Goal: Use online tool/utility: Utilize a website feature to perform a specific function

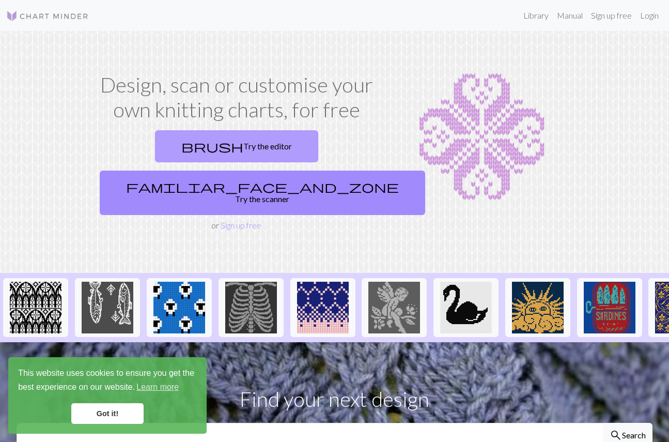
click at [191, 148] on link "brush Try the editor" at bounding box center [236, 146] width 163 height 32
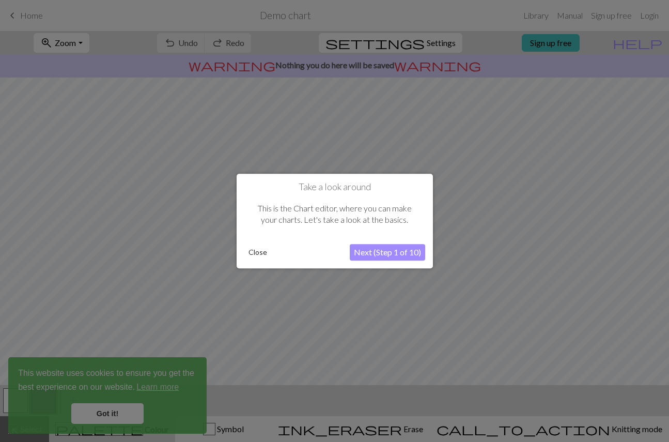
click at [385, 254] on button "Next (Step 1 of 10)" at bounding box center [387, 252] width 75 height 17
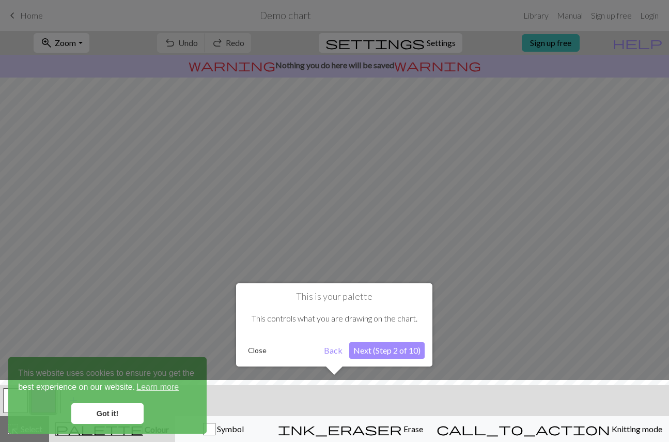
click at [379, 348] on button "Next (Step 2 of 10)" at bounding box center [386, 350] width 75 height 17
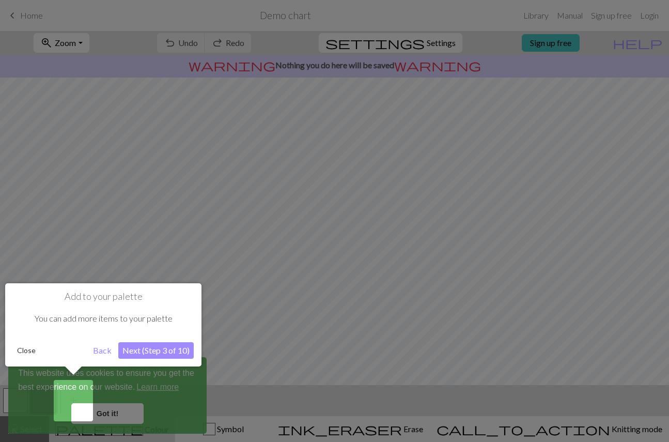
click at [141, 345] on button "Next (Step 3 of 10)" at bounding box center [155, 350] width 75 height 17
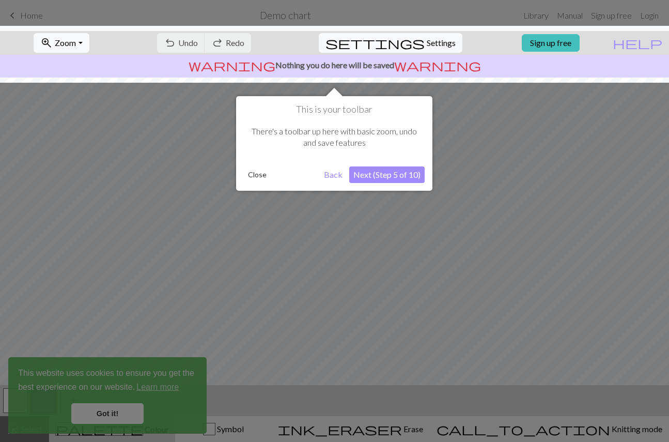
click at [377, 178] on button "Next (Step 5 of 10)" at bounding box center [386, 174] width 75 height 17
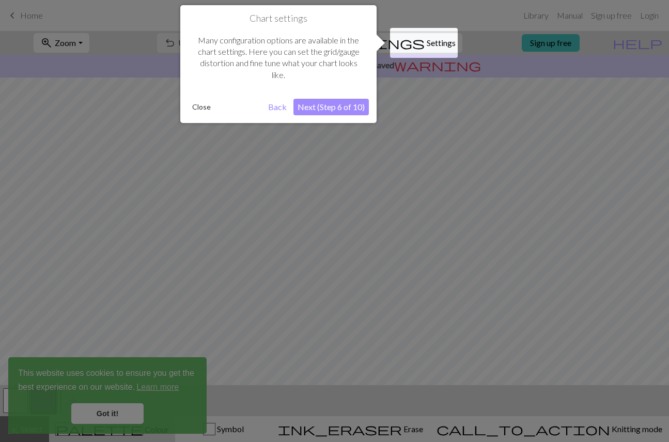
click at [327, 105] on button "Next (Step 6 of 10)" at bounding box center [330, 107] width 75 height 17
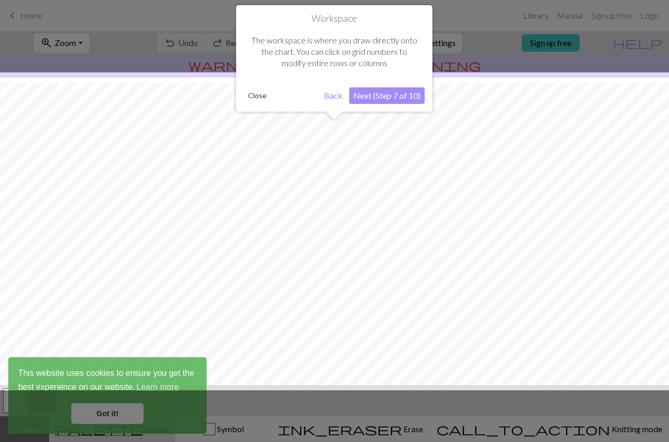
scroll to position [62, 0]
click at [367, 101] on button "Next (Step 7 of 10)" at bounding box center [386, 95] width 75 height 17
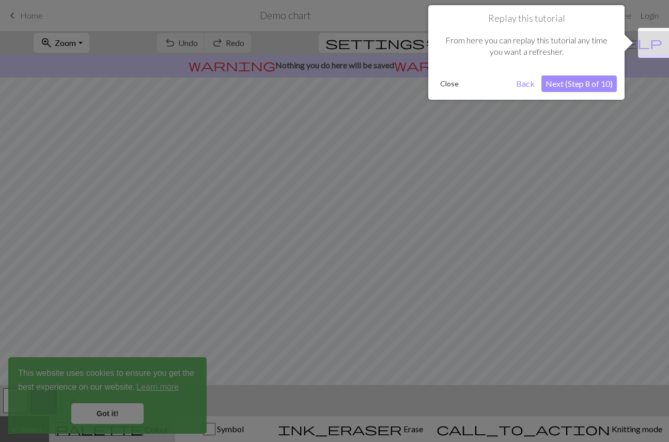
click at [554, 87] on button "Next (Step 8 of 10)" at bounding box center [578, 83] width 75 height 17
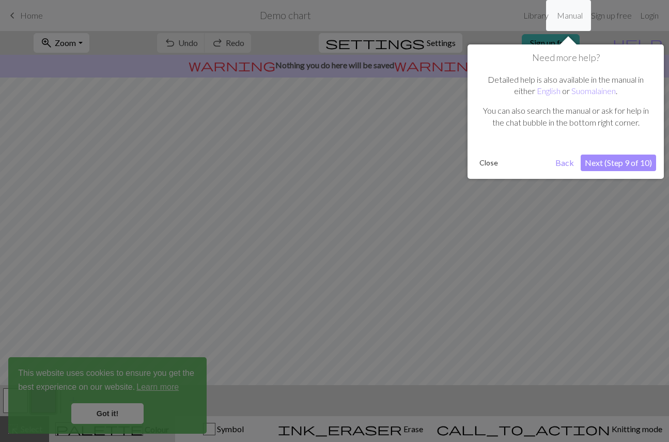
click at [607, 163] on button "Next (Step 9 of 10)" at bounding box center [618, 162] width 75 height 17
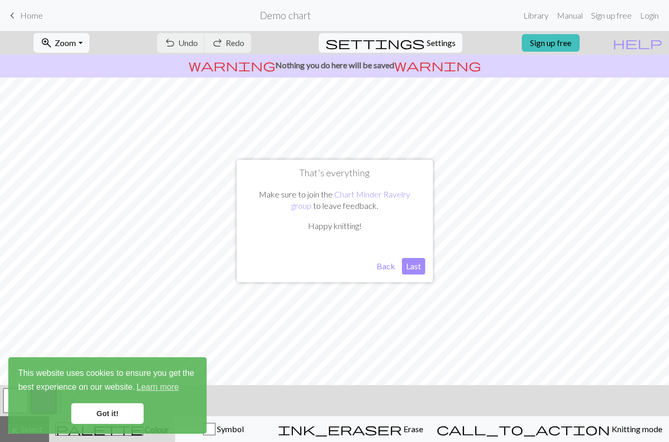
click at [412, 268] on button "Last" at bounding box center [413, 266] width 23 height 17
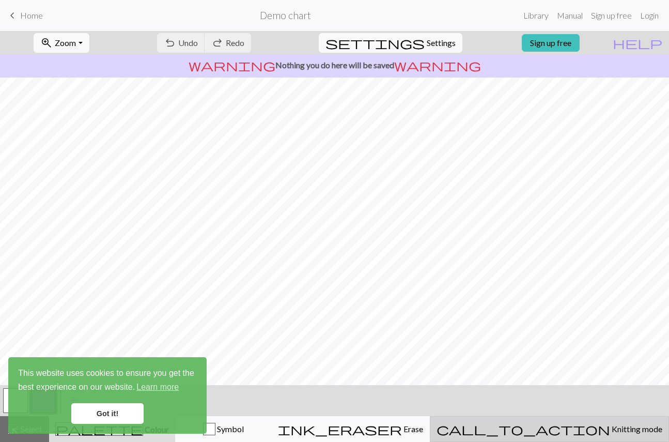
click at [610, 430] on span "Knitting mode" at bounding box center [636, 429] width 52 height 10
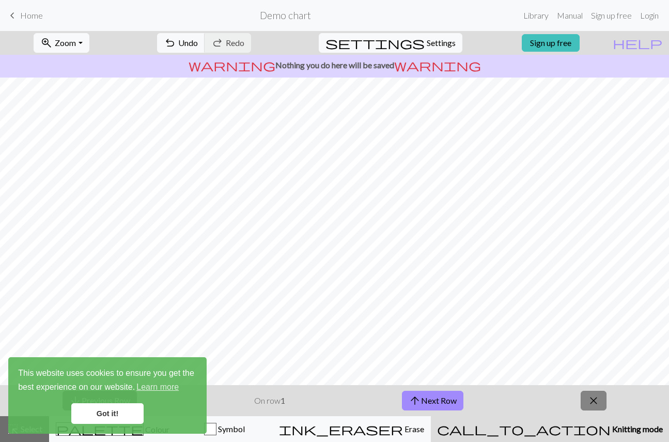
click at [593, 402] on span "close" at bounding box center [593, 400] width 12 height 14
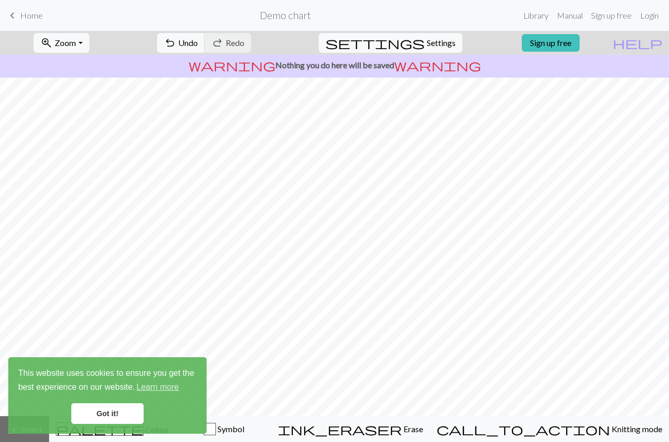
scroll to position [39, 0]
click at [121, 406] on link "Got it!" at bounding box center [107, 413] width 72 height 21
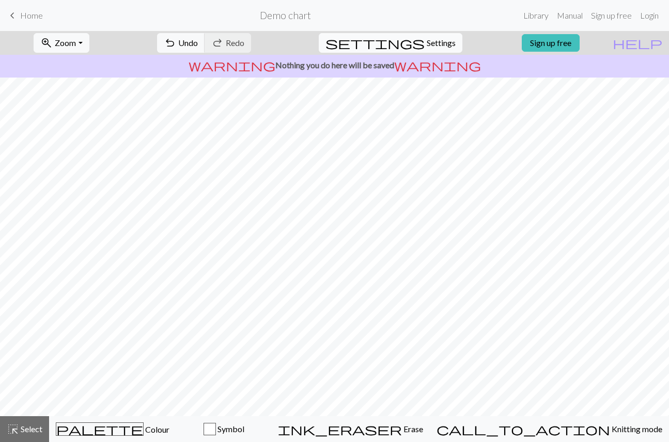
click at [431, 45] on span "Settings" at bounding box center [441, 43] width 29 height 12
select select "aran"
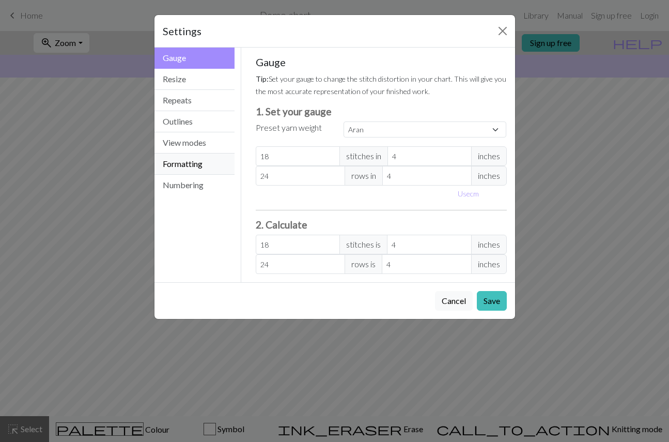
click at [183, 164] on button "Formatting" at bounding box center [194, 163] width 81 height 21
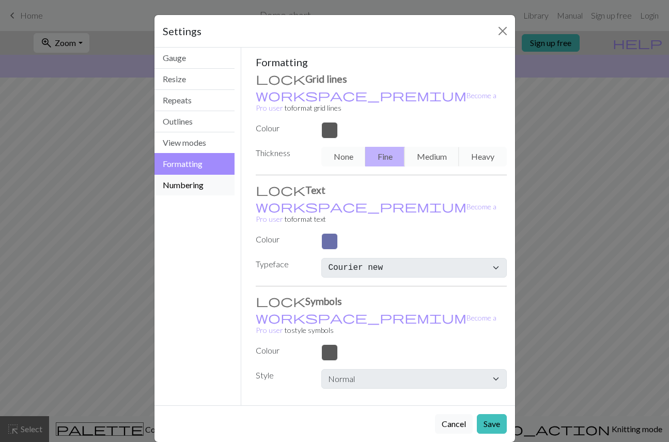
click at [183, 186] on button "Numbering" at bounding box center [194, 185] width 81 height 21
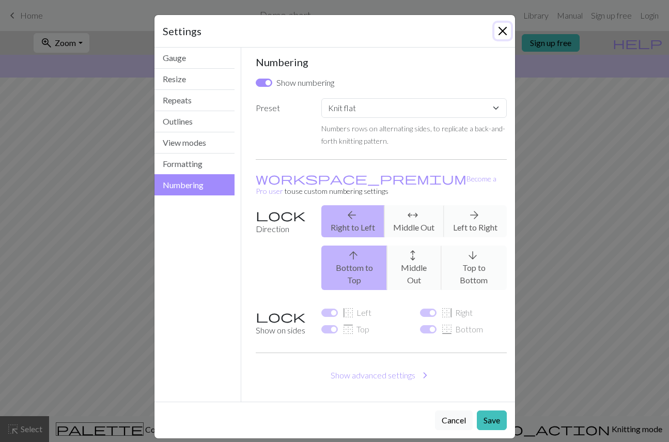
click at [503, 33] on button "Close" at bounding box center [502, 31] width 17 height 17
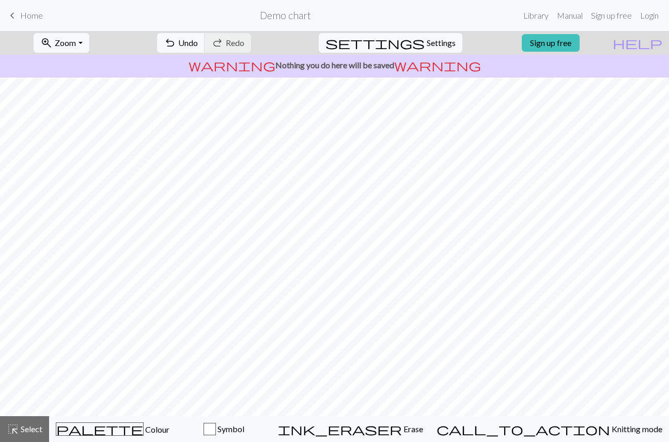
click at [26, 22] on link "keyboard_arrow_left Home" at bounding box center [24, 16] width 37 height 18
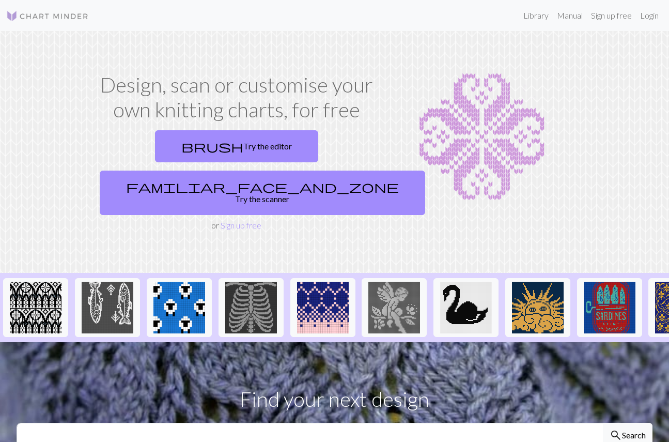
click at [483, 141] on img at bounding box center [482, 136] width 184 height 129
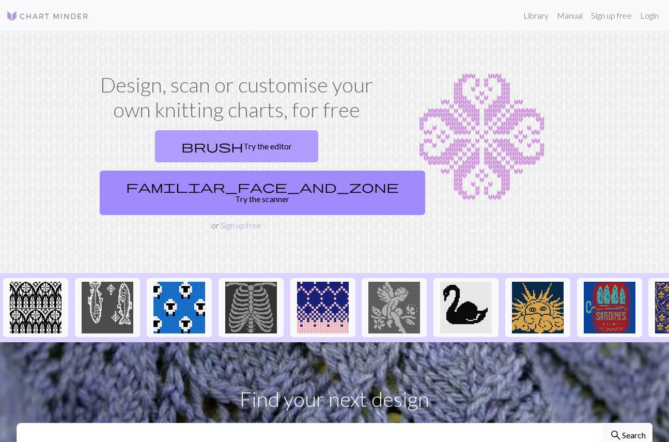
click at [206, 150] on link "brush Try the editor" at bounding box center [236, 146] width 163 height 32
